Goal: Transaction & Acquisition: Purchase product/service

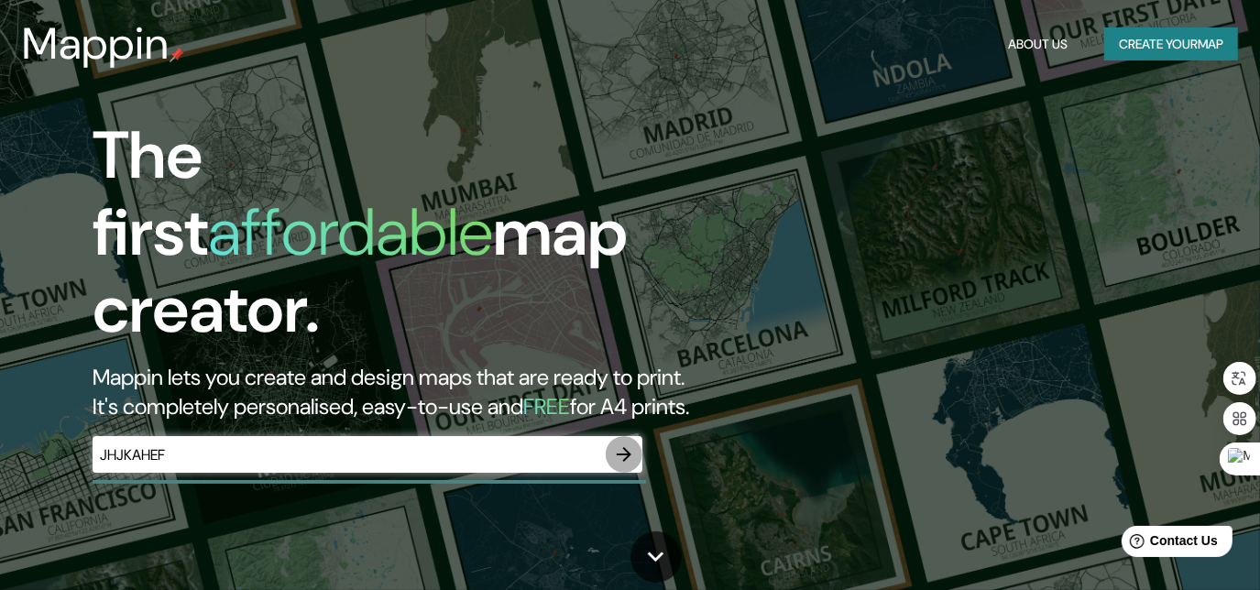
click at [622, 443] on icon "button" at bounding box center [624, 454] width 22 height 22
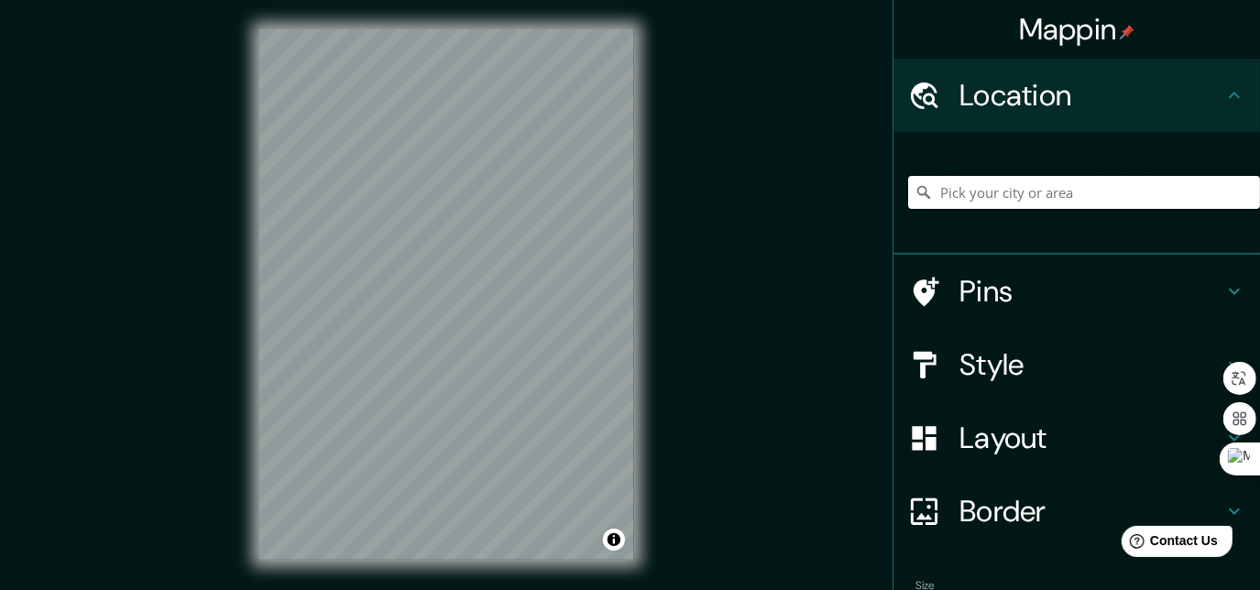
click at [1045, 191] on input "Pick your city or area" at bounding box center [1084, 192] width 352 height 33
drag, startPoint x: 930, startPoint y: 200, endPoint x: 1246, endPoint y: 180, distance: 316.7
click at [1238, 184] on div "[GEOGRAPHIC_DATA], Distrito de [PERSON_NAME][GEOGRAPHIC_DATA], [GEOGRAPHIC_DATA…" at bounding box center [1084, 192] width 352 height 33
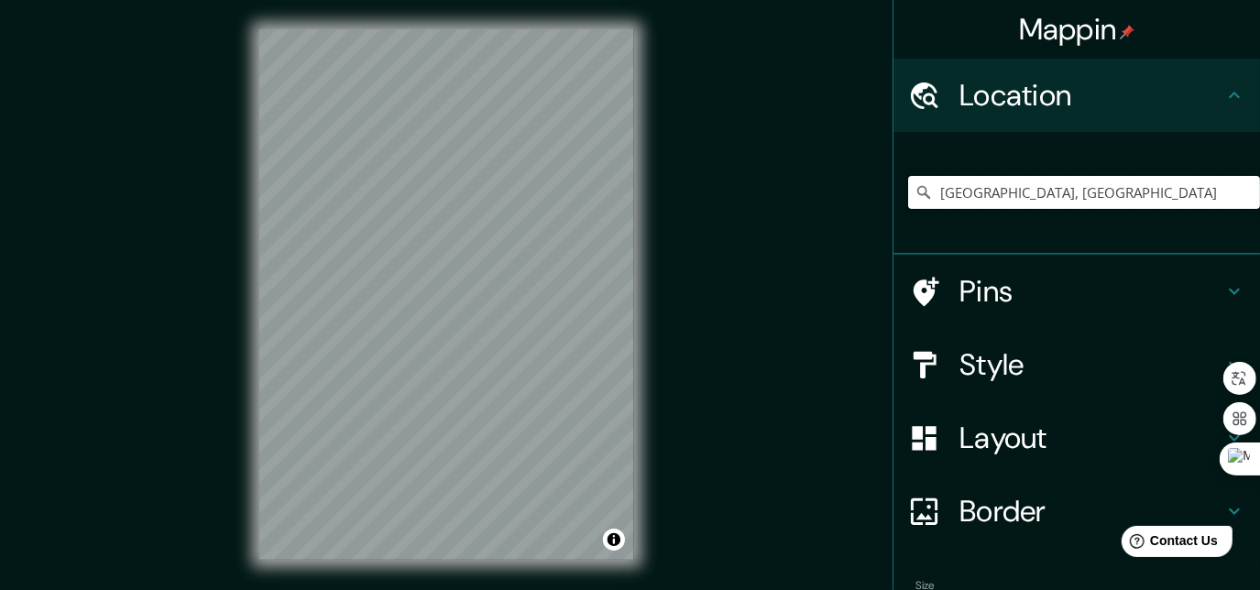
type input "[GEOGRAPHIC_DATA], [GEOGRAPHIC_DATA]"
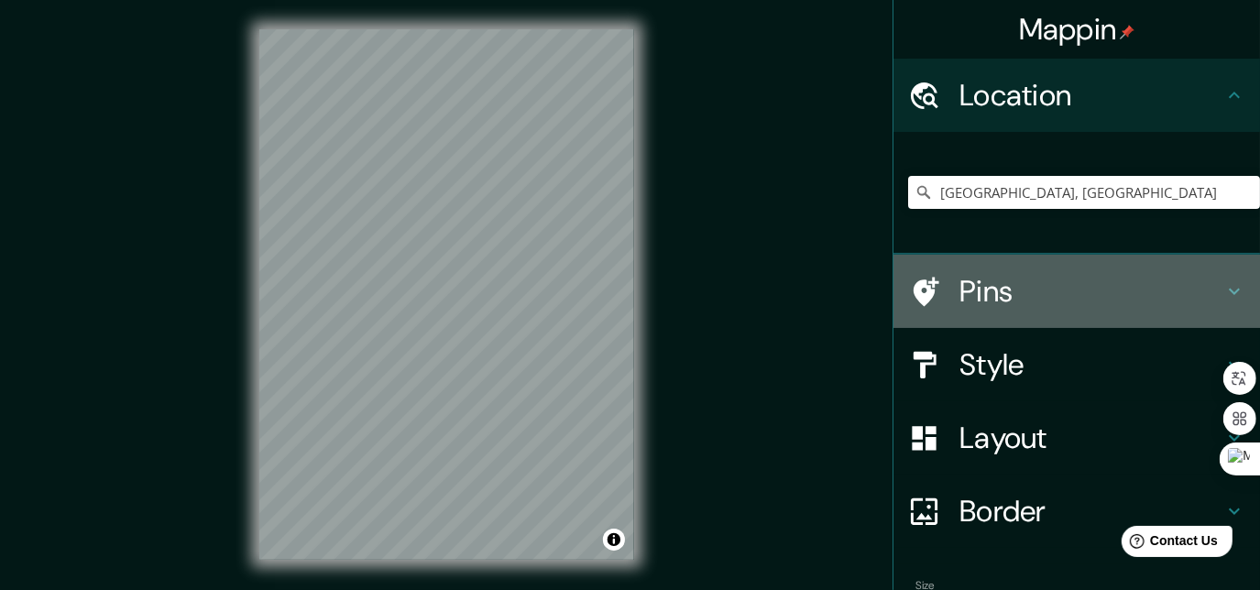
click at [1228, 280] on icon at bounding box center [1234, 291] width 22 height 22
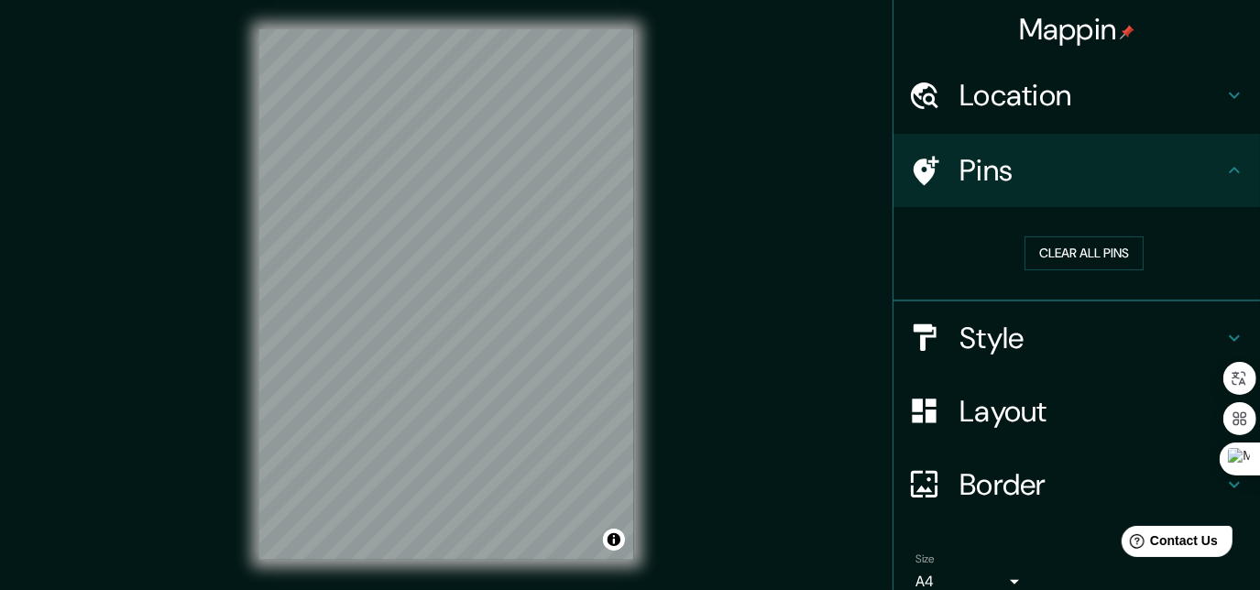
click at [1223, 334] on icon at bounding box center [1234, 338] width 22 height 22
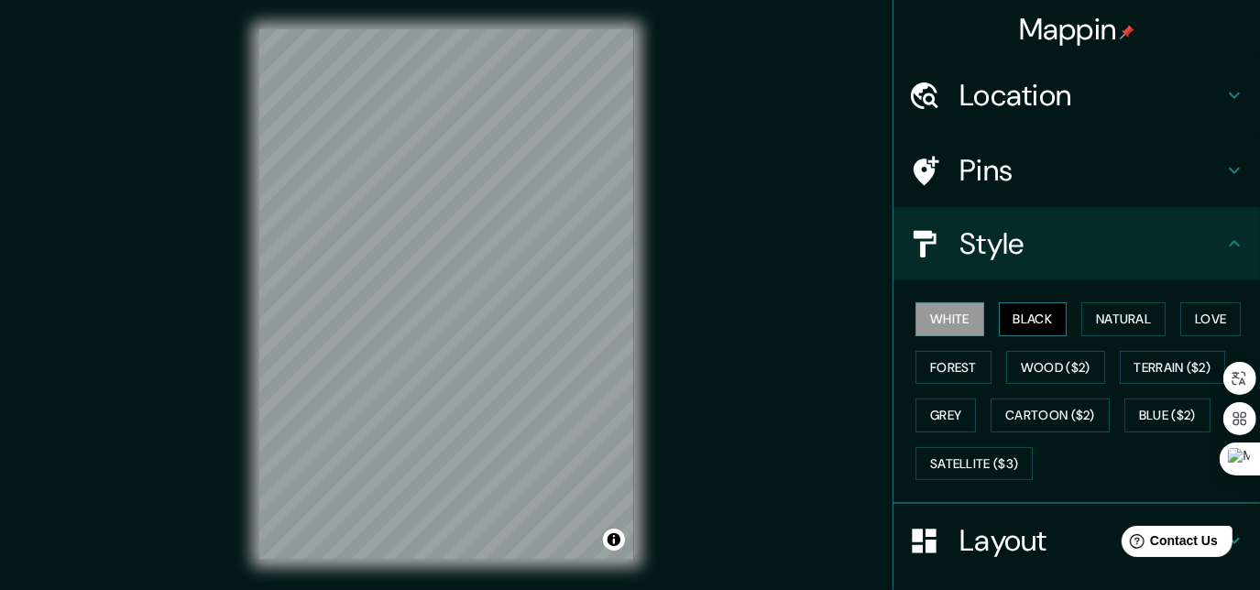
click at [1021, 309] on button "Black" at bounding box center [1032, 319] width 69 height 34
click at [1086, 310] on button "Natural" at bounding box center [1123, 319] width 84 height 34
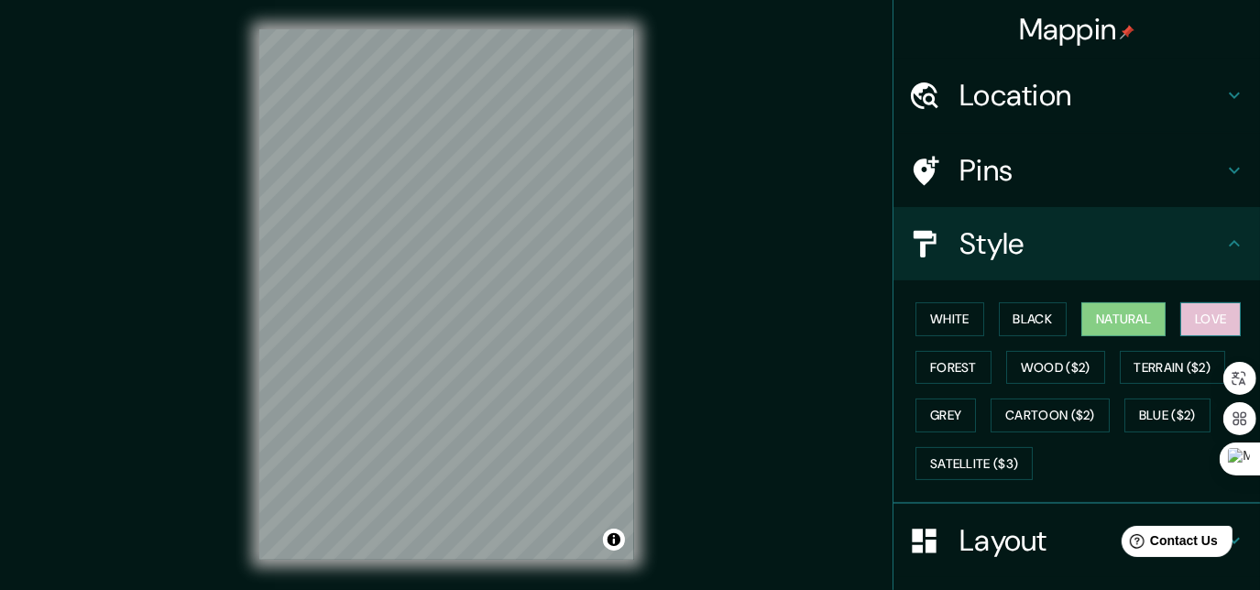
click at [1189, 311] on button "Love" at bounding box center [1210, 319] width 60 height 34
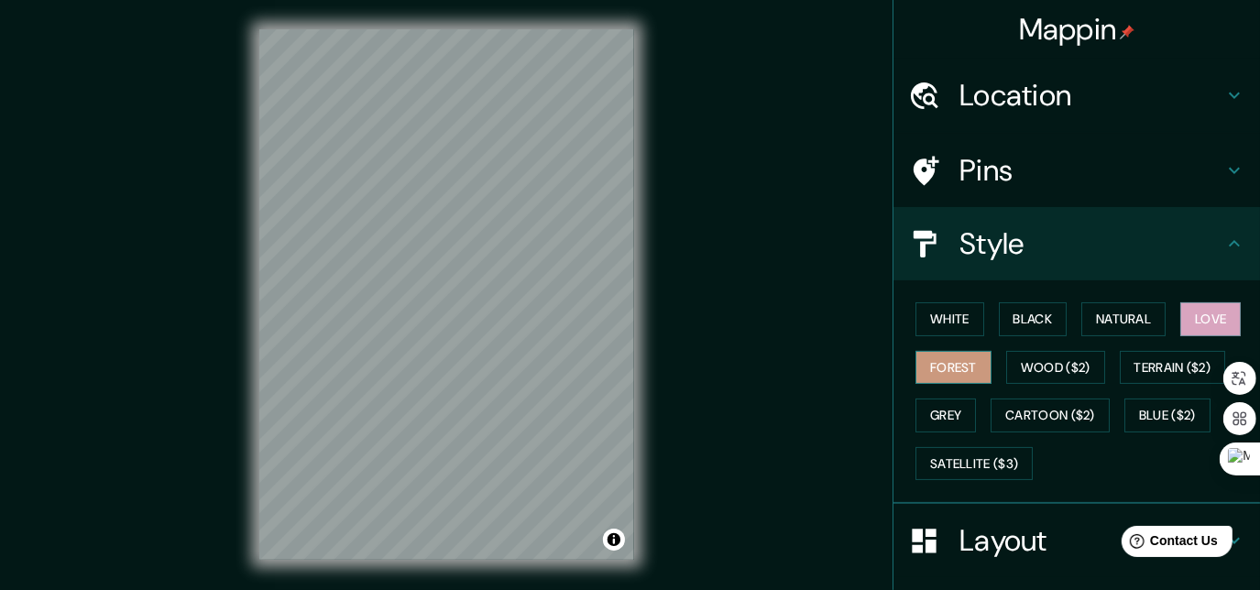
click at [925, 358] on button "Forest" at bounding box center [953, 368] width 76 height 34
click at [1050, 368] on button "Wood ($2)" at bounding box center [1055, 368] width 99 height 34
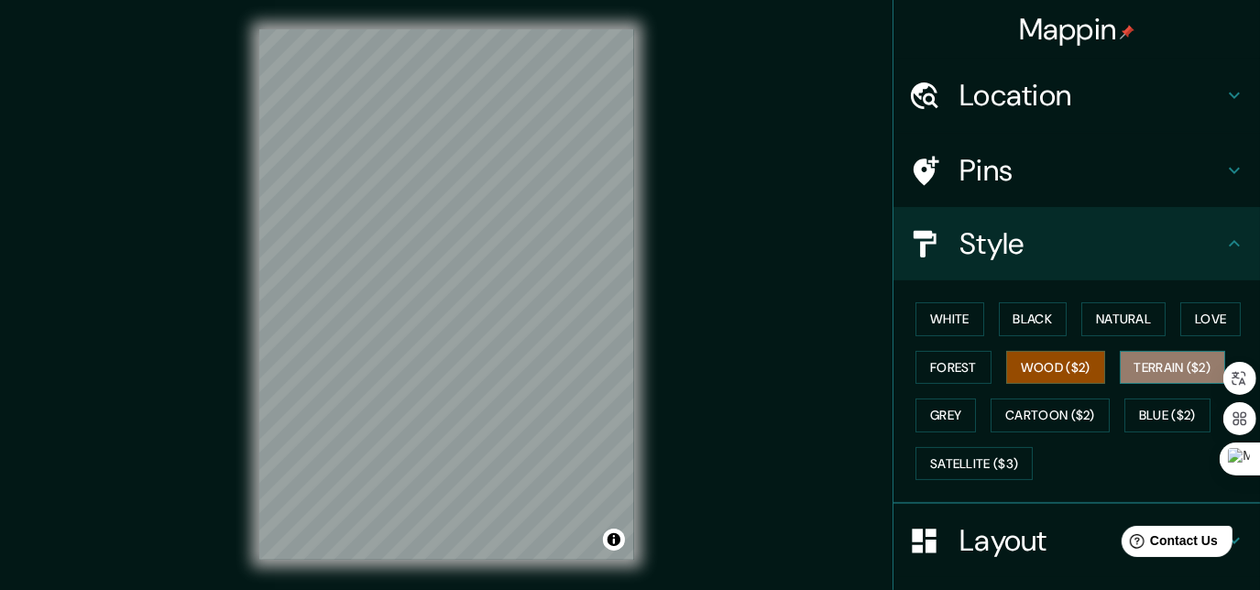
click at [1149, 365] on button "Terrain ($2)" at bounding box center [1172, 368] width 106 height 34
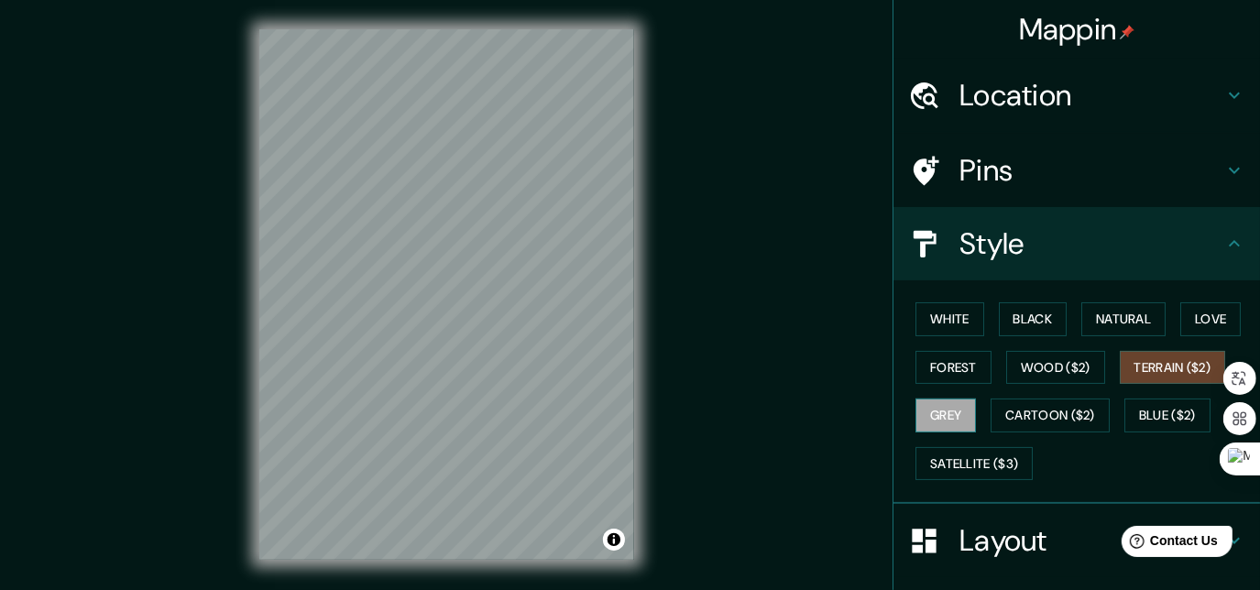
click at [931, 415] on button "Grey" at bounding box center [945, 415] width 60 height 34
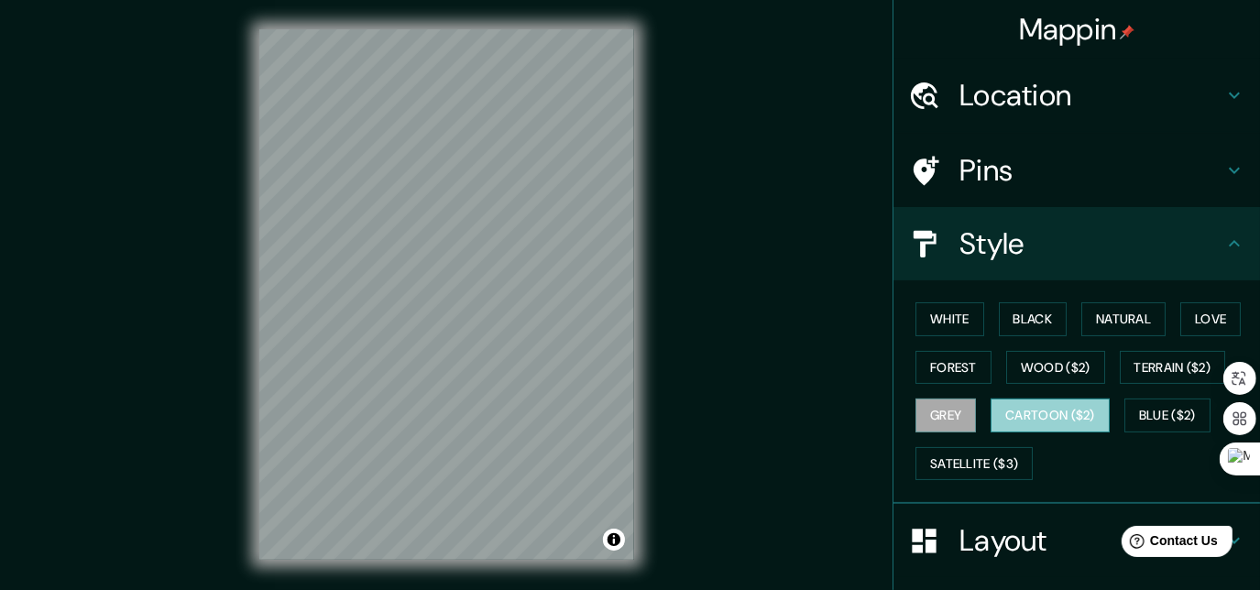
click at [1048, 420] on button "Cartoon ($2)" at bounding box center [1049, 415] width 119 height 34
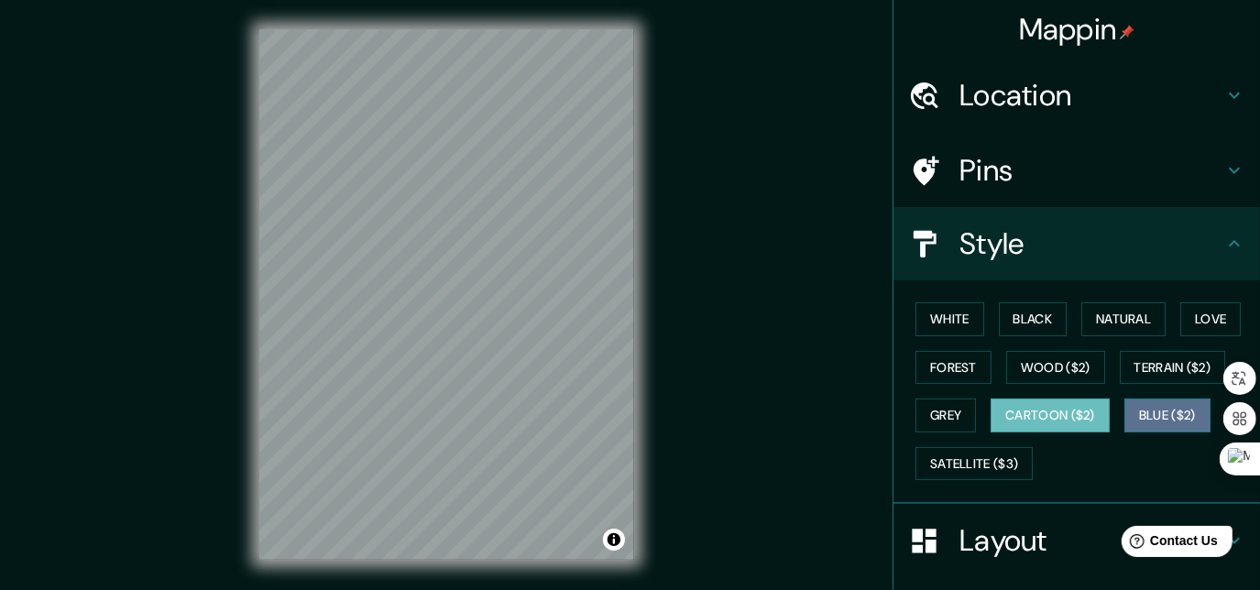
click at [1124, 408] on button "Blue ($2)" at bounding box center [1167, 415] width 86 height 34
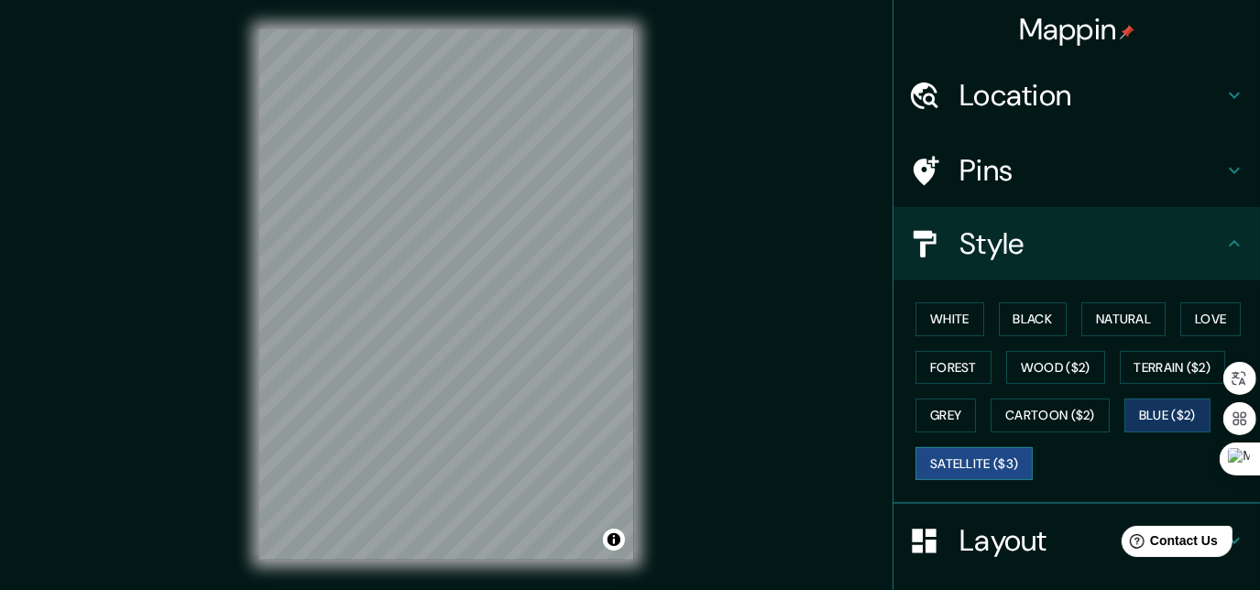
click at [998, 464] on button "Satellite ($3)" at bounding box center [973, 464] width 117 height 34
click at [967, 315] on button "White" at bounding box center [949, 319] width 69 height 34
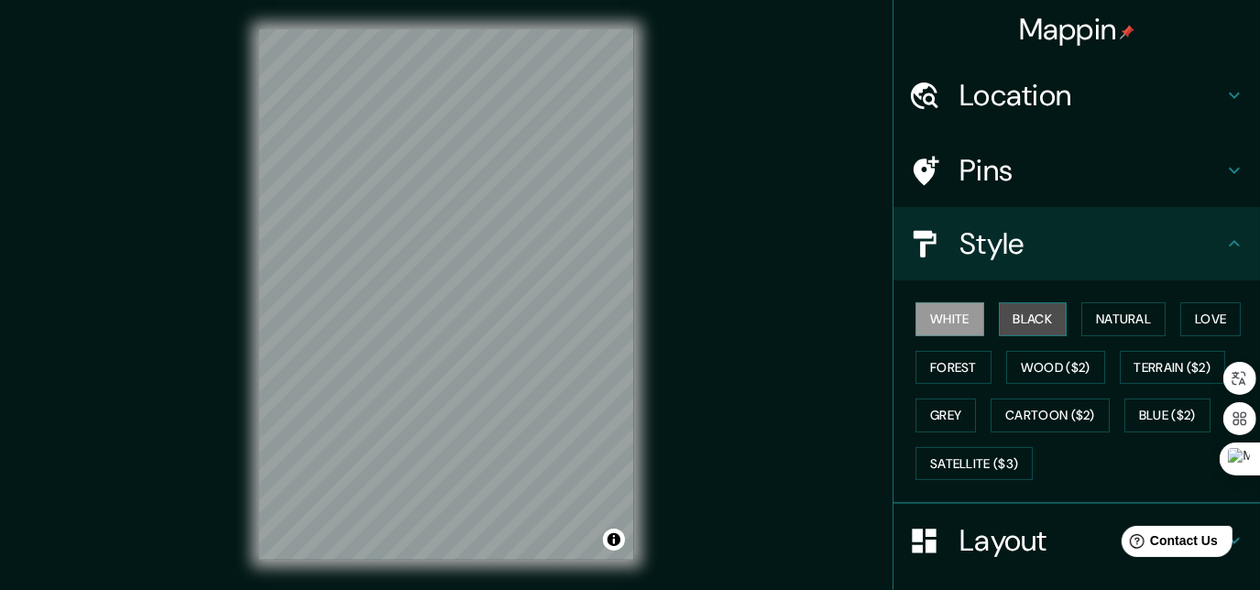
click at [1008, 307] on button "Black" at bounding box center [1032, 319] width 69 height 34
